Goal: Task Accomplishment & Management: Manage account settings

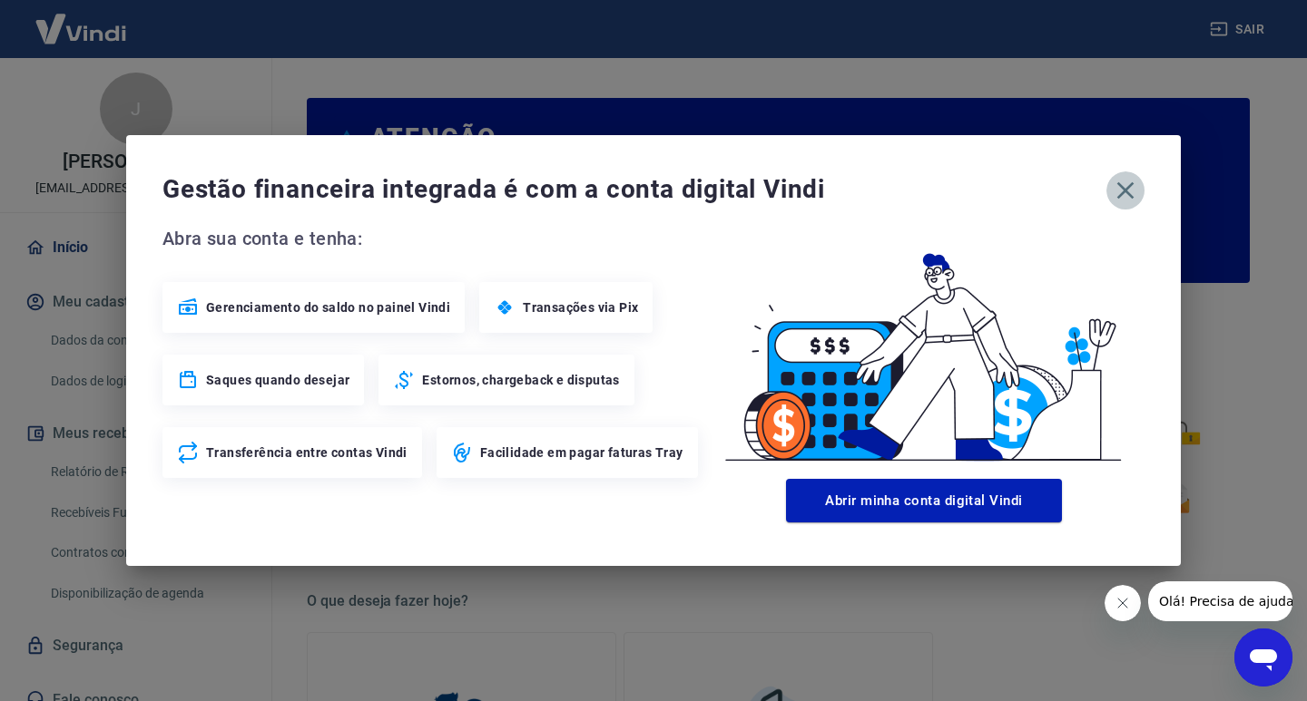
click at [1114, 196] on icon "button" at bounding box center [1125, 190] width 29 height 29
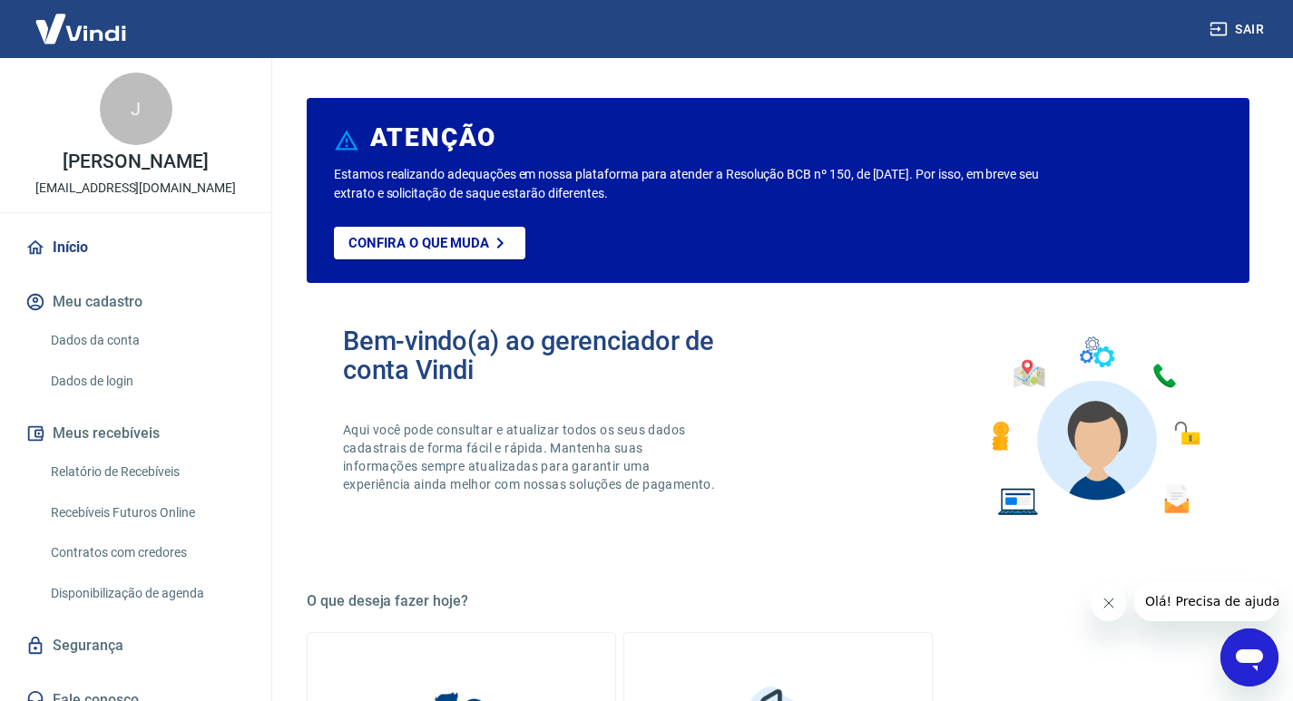
scroll to position [38, 0]
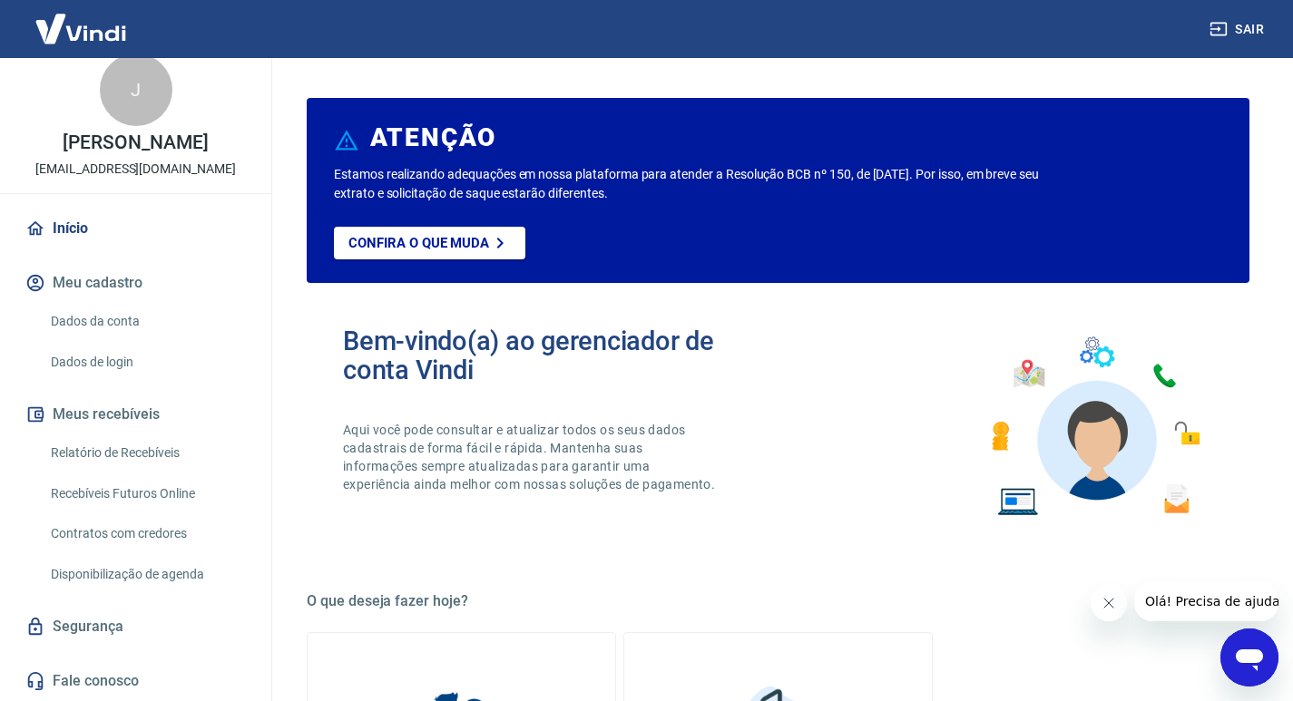
click at [132, 442] on link "Relatório de Recebíveis" at bounding box center [147, 453] width 206 height 37
